Goal: Find specific page/section: Find specific page/section

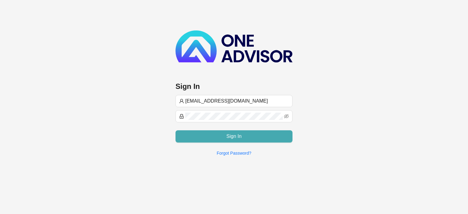
type input "[EMAIL_ADDRESS][DOMAIN_NAME]"
click at [216, 136] on button "Sign In" at bounding box center [234, 136] width 117 height 12
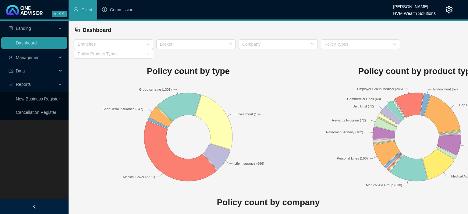
click at [176, 22] on div "Dashboard" at bounding box center [268, 30] width 389 height 18
click at [125, 11] on span "Commission" at bounding box center [121, 9] width 23 height 5
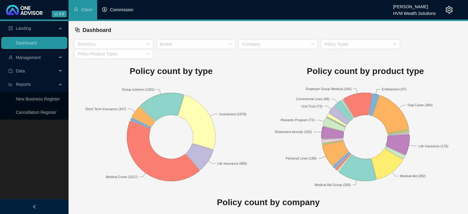
click at [125, 9] on span "Commission" at bounding box center [121, 9] width 23 height 5
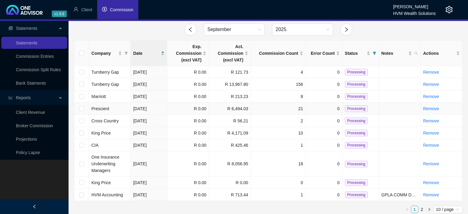
scroll to position [19, 0]
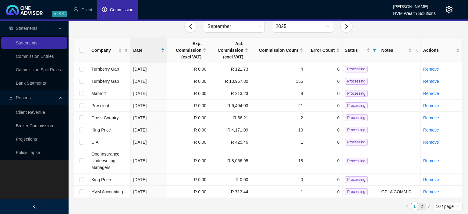
click at [421, 208] on link "2" at bounding box center [422, 206] width 7 height 7
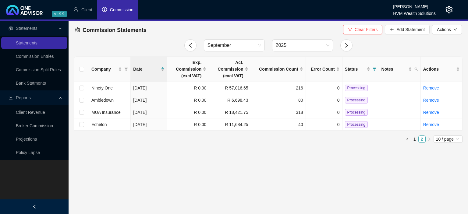
scroll to position [0, 0]
click at [414, 140] on link "1" at bounding box center [414, 139] width 7 height 7
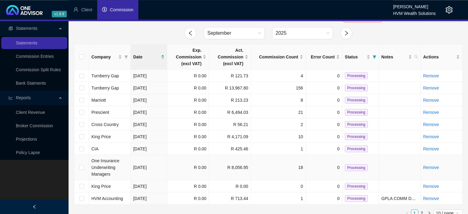
scroll to position [19, 0]
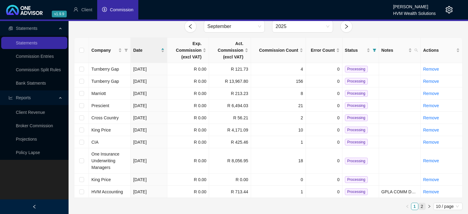
click at [422, 208] on link "2" at bounding box center [422, 206] width 7 height 7
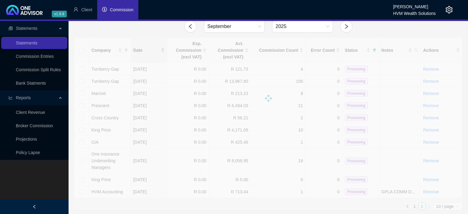
scroll to position [0, 0]
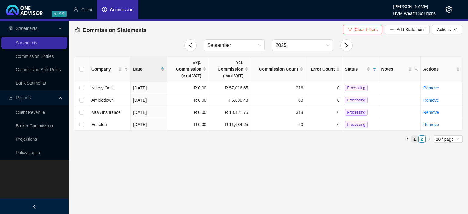
click at [414, 141] on link "1" at bounding box center [414, 139] width 7 height 7
